Goal: Task Accomplishment & Management: Manage account settings

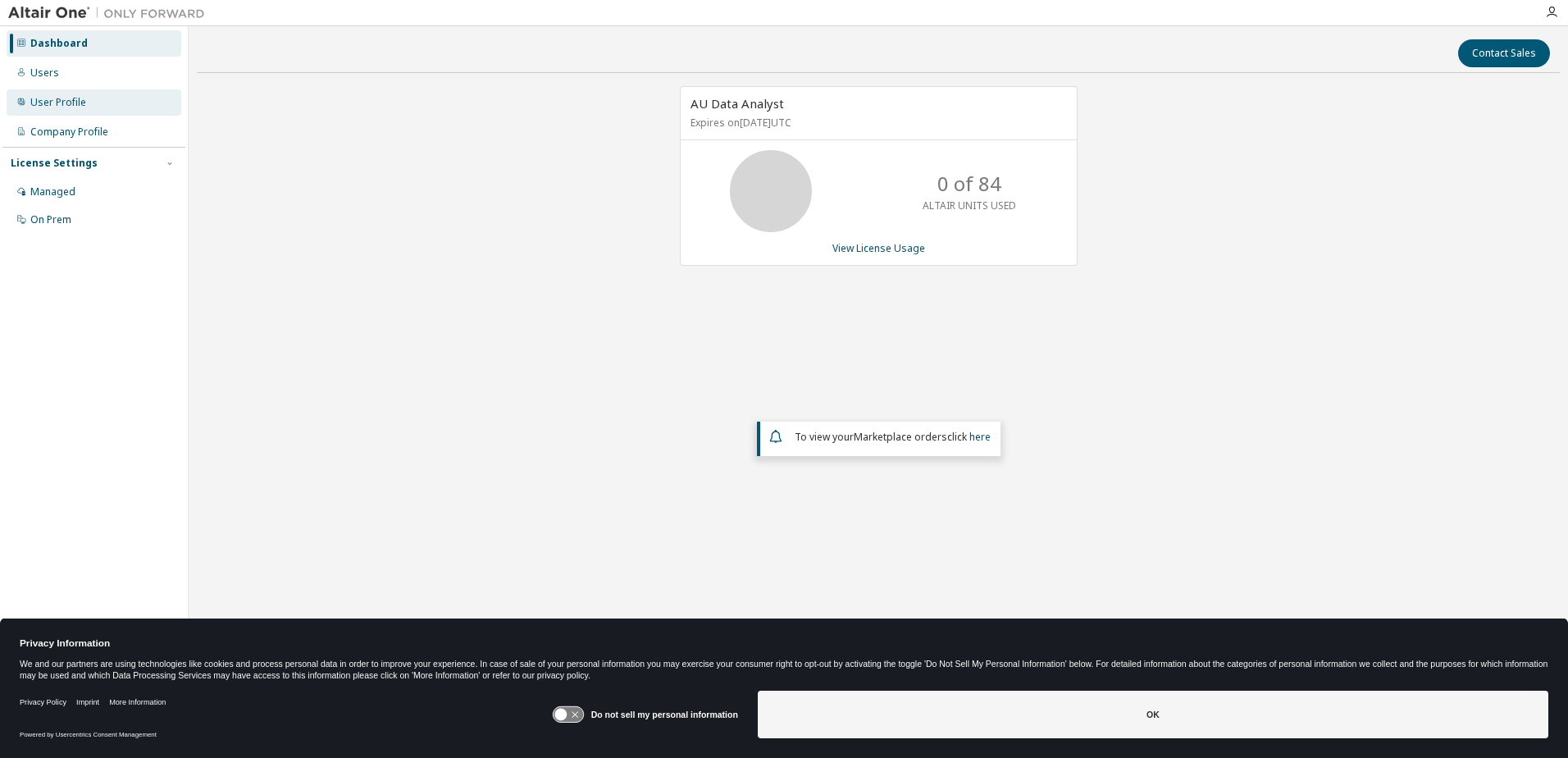
click at [74, 103] on div "User Profile" at bounding box center [59, 102] width 56 height 13
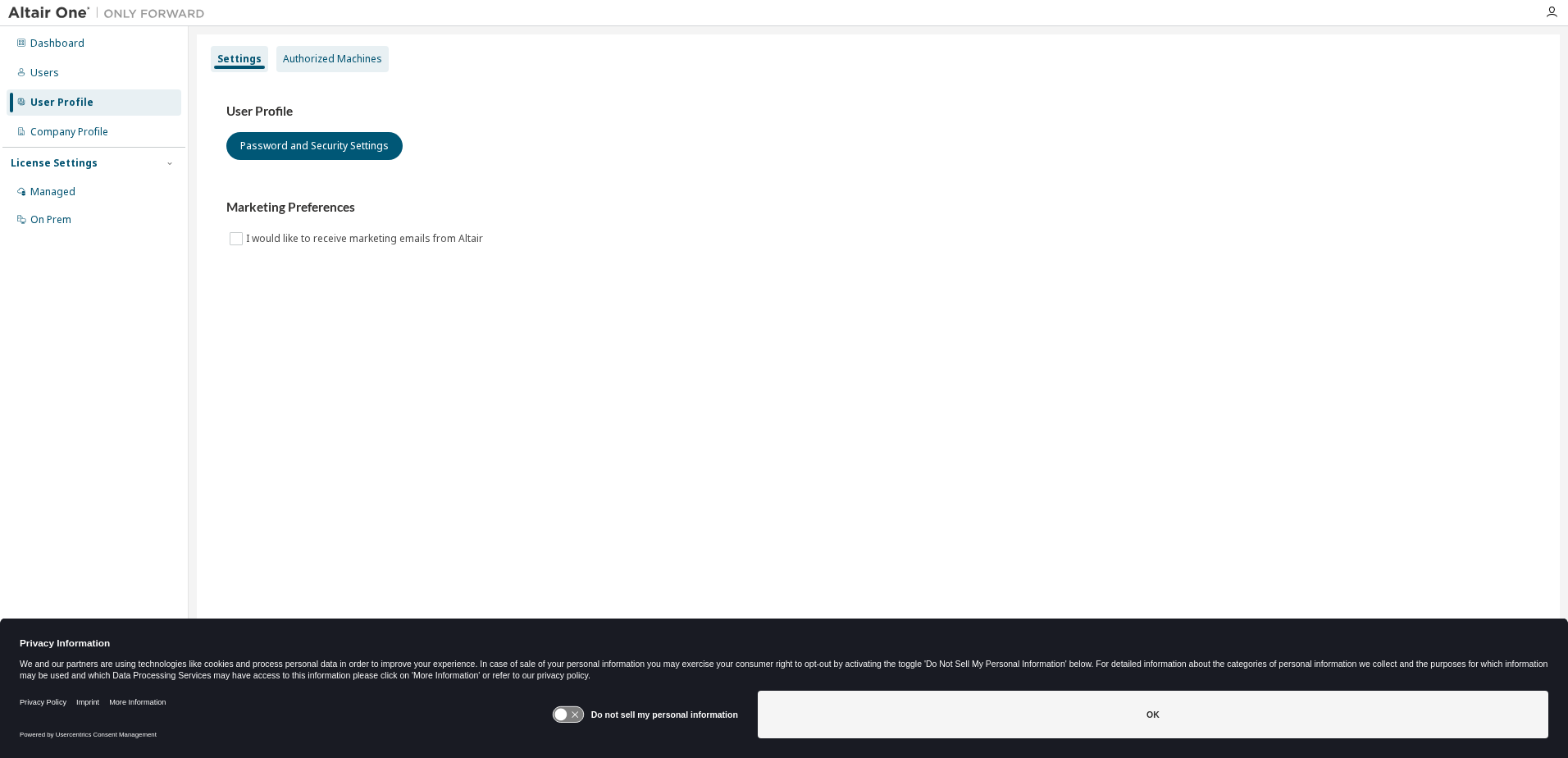
click at [328, 48] on div "Authorized Machines" at bounding box center [332, 59] width 113 height 26
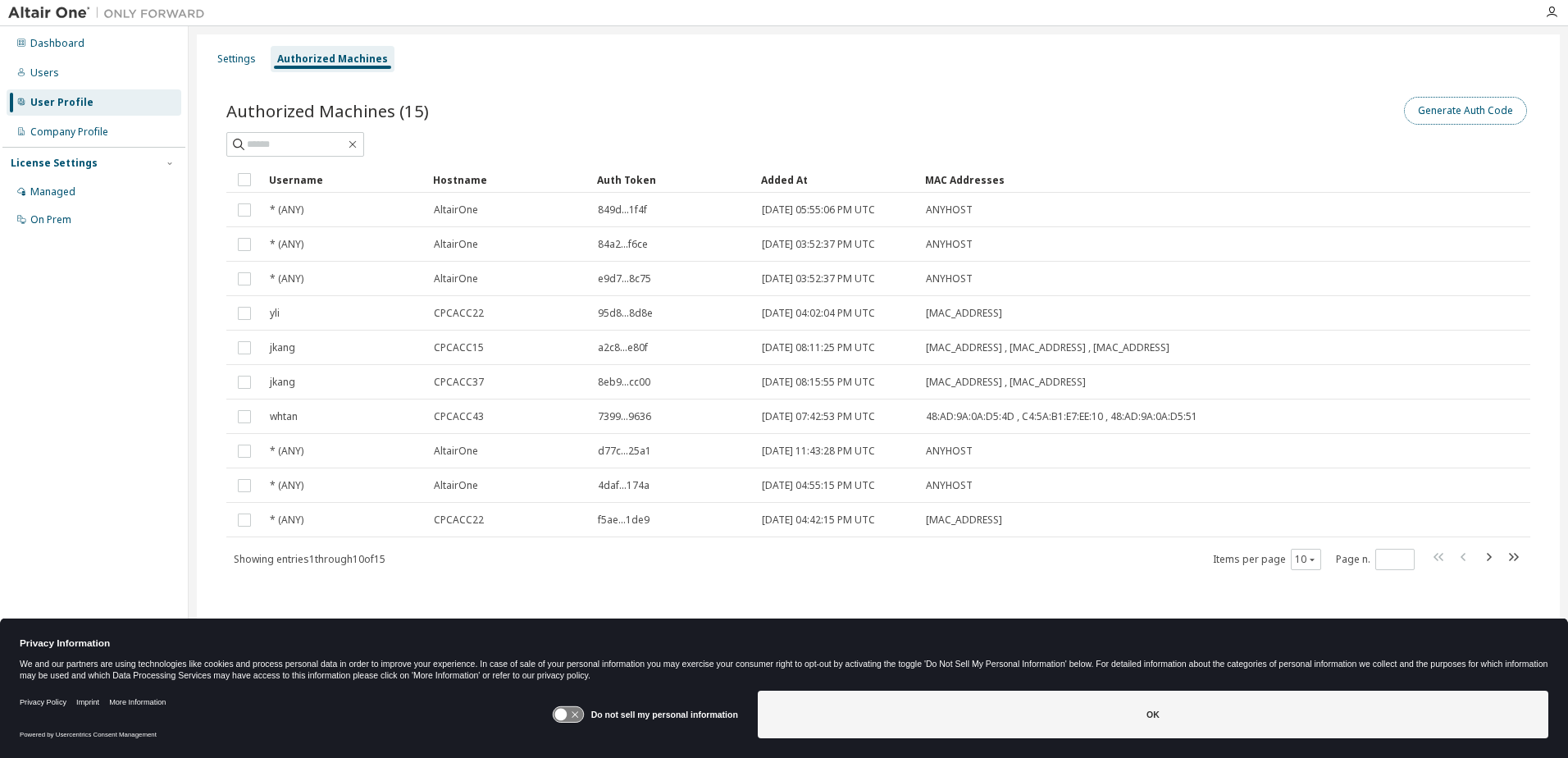
click at [1464, 111] on button "Generate Auth Code" at bounding box center [1465, 110] width 123 height 28
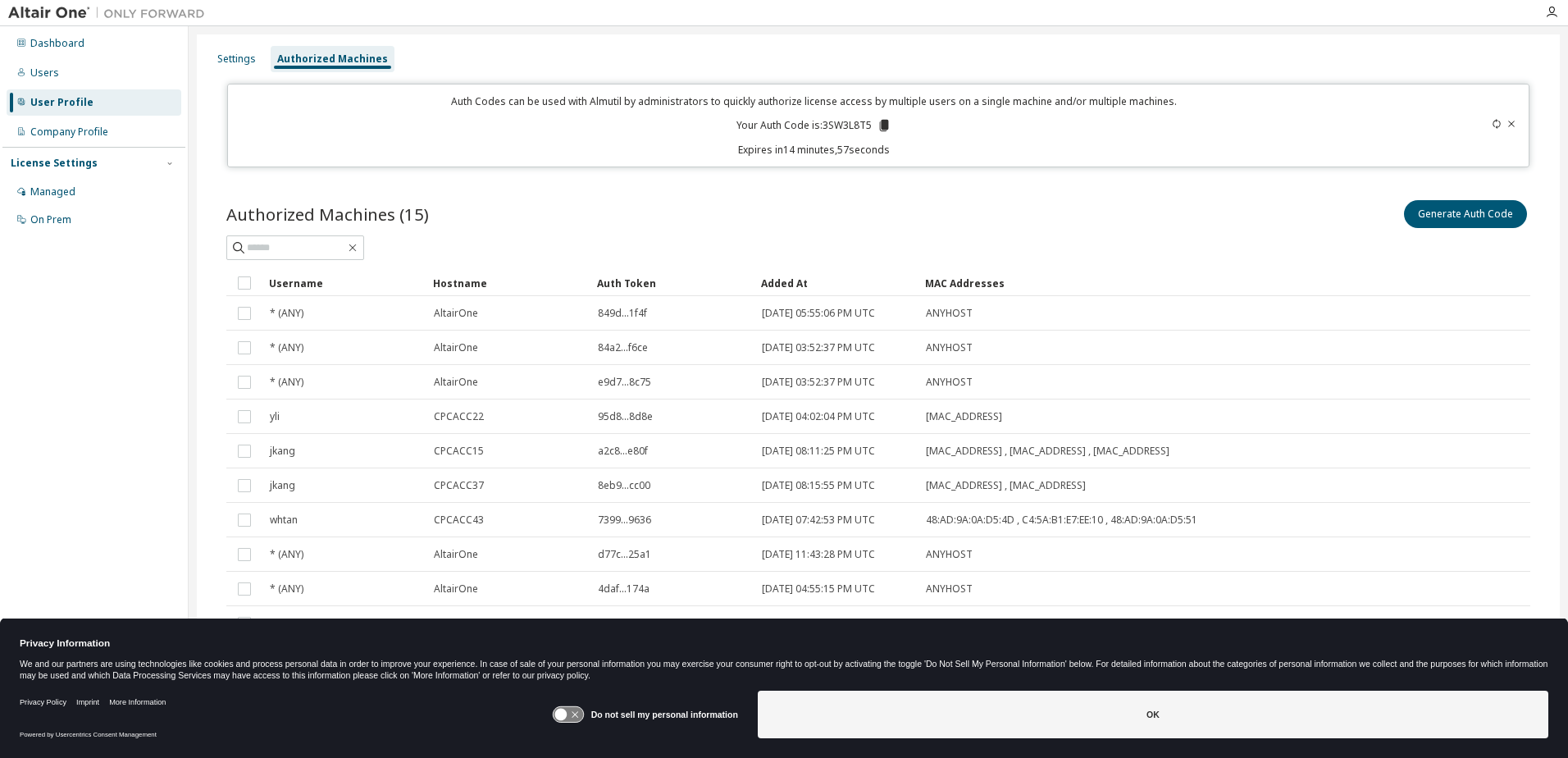
click at [880, 125] on icon at bounding box center [884, 125] width 9 height 12
